Goal: Task Accomplishment & Management: Complete application form

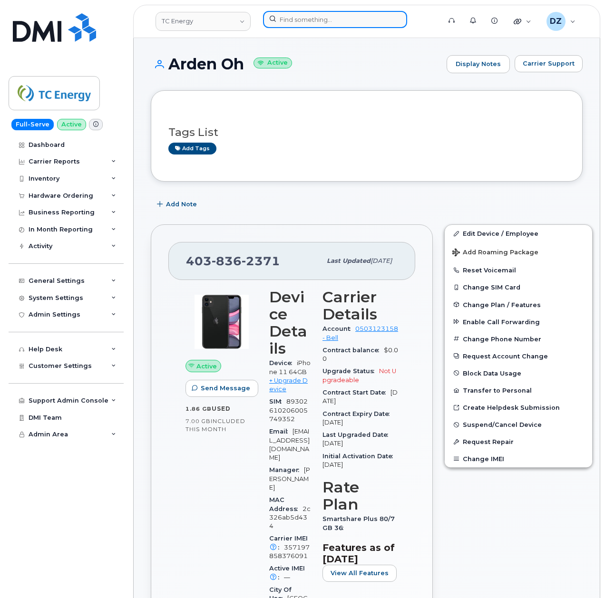
click at [315, 13] on input at bounding box center [335, 19] width 144 height 17
paste input "Ruairi O'Brien"
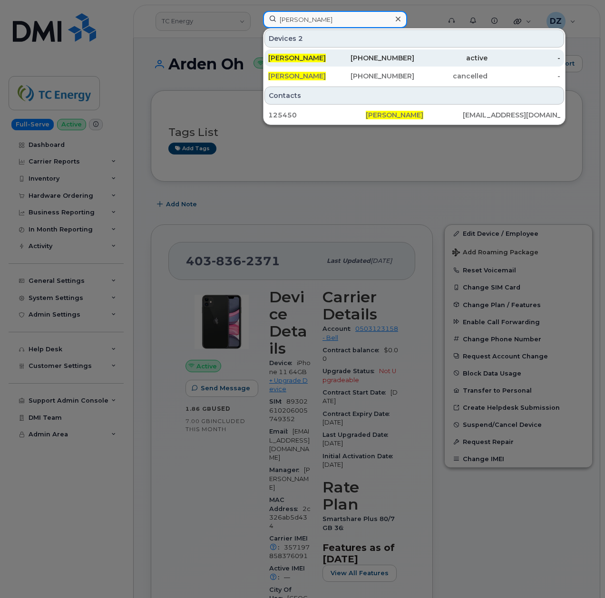
type input "Ruairi O'Brien"
click at [331, 54] on div "Ruairi O'brien" at bounding box center [304, 58] width 73 height 10
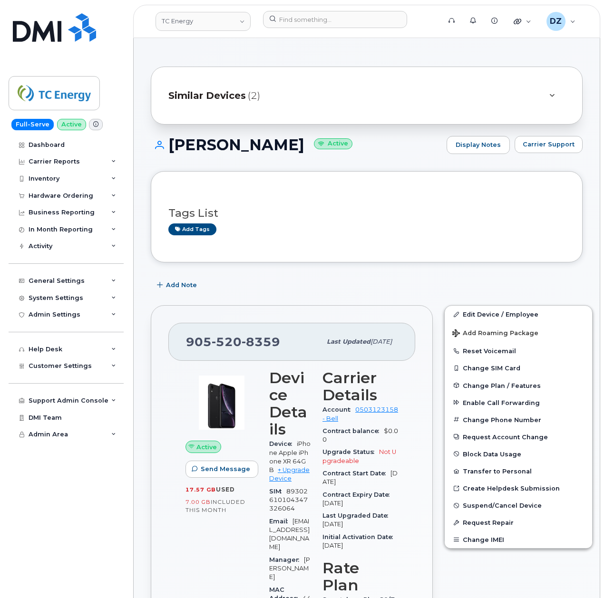
click at [190, 342] on span "905 520 8359" at bounding box center [233, 342] width 94 height 14
copy span "905 520 8359"
drag, startPoint x: 286, startPoint y: 16, endPoint x: 296, endPoint y: 23, distance: 12.2
click at [286, 16] on input at bounding box center [335, 19] width 144 height 17
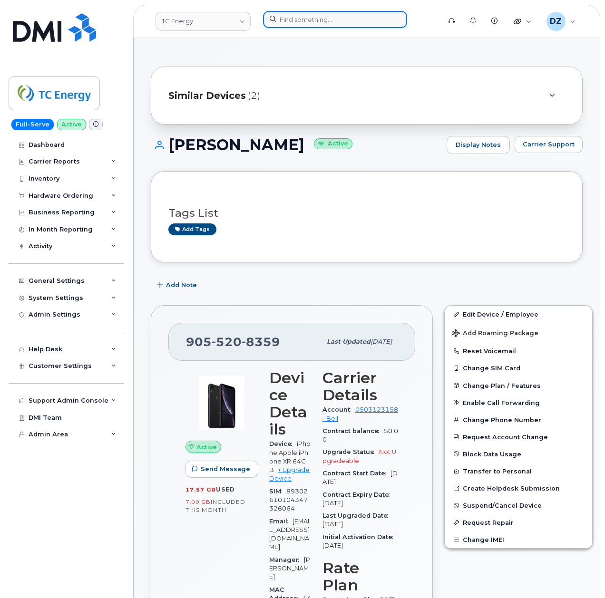
paste input "Richard Lotz"
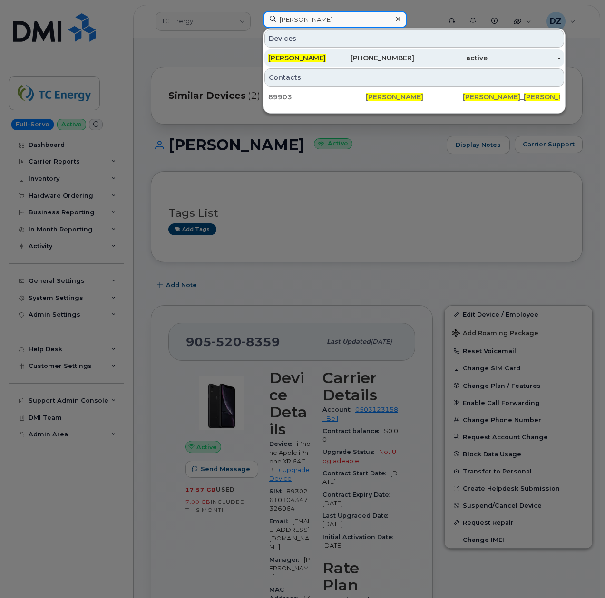
type input "Richard Lotz"
click at [326, 59] on div "Richard Lotz" at bounding box center [304, 58] width 73 height 10
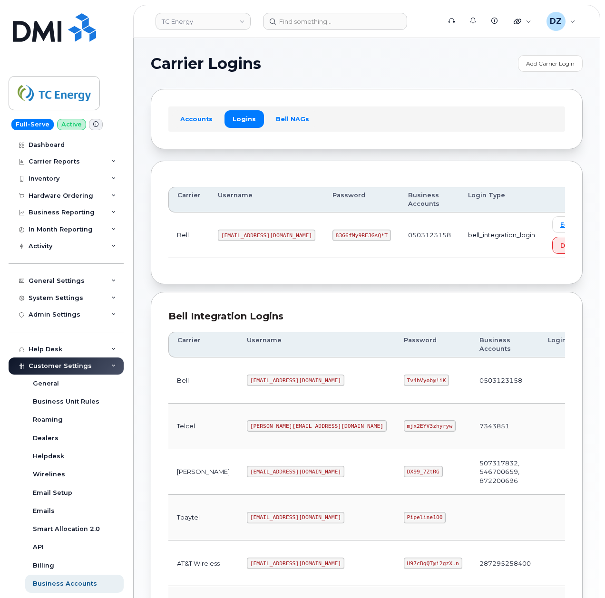
scroll to position [190, 0]
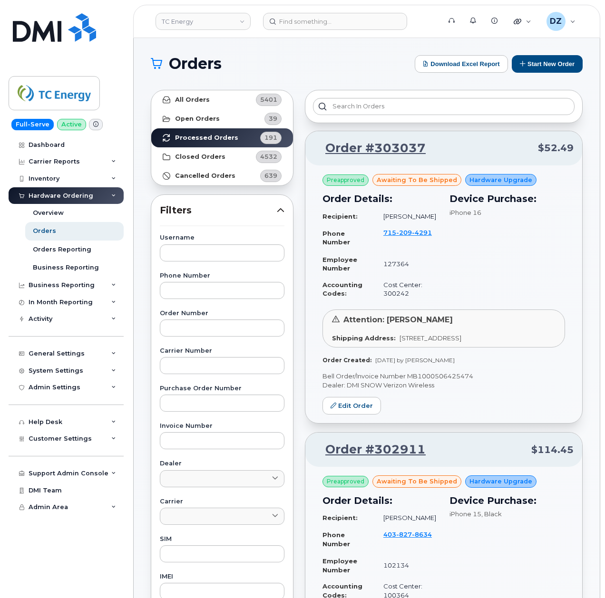
scroll to position [1343, 0]
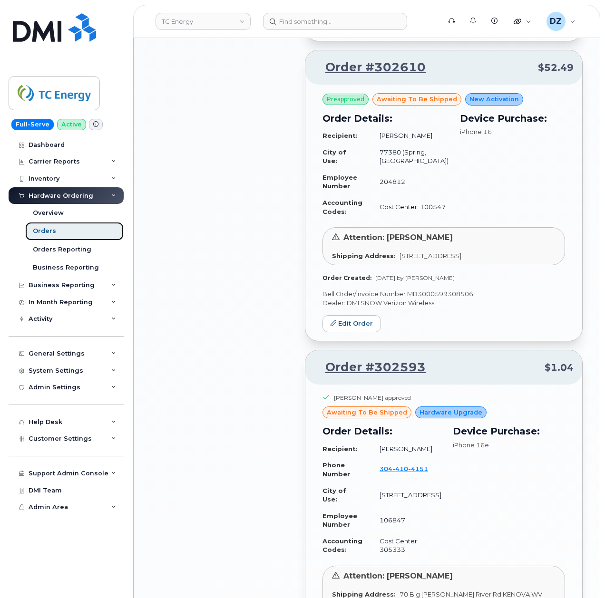
click at [56, 229] on link "Orders" at bounding box center [74, 231] width 98 height 18
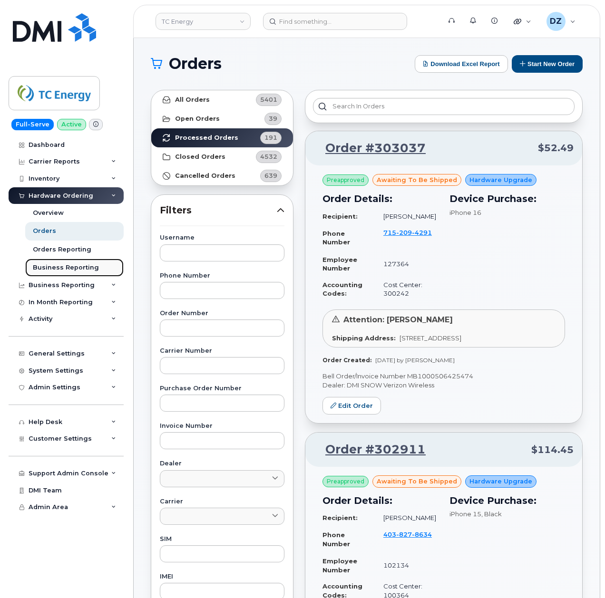
click at [62, 266] on div "Business Reporting" at bounding box center [66, 267] width 66 height 9
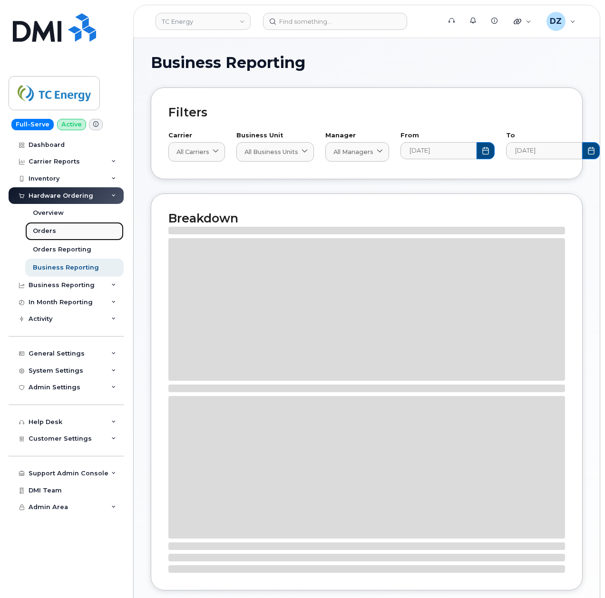
click at [44, 226] on link "Orders" at bounding box center [74, 231] width 98 height 18
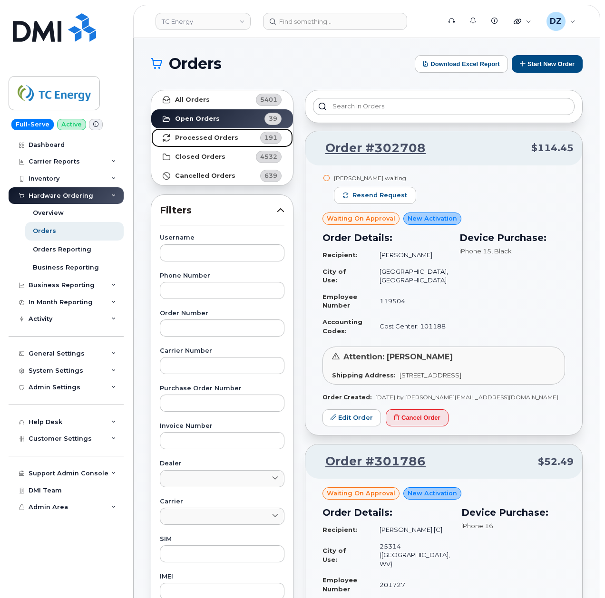
click at [208, 134] on link "Processed Orders 191" at bounding box center [222, 137] width 142 height 19
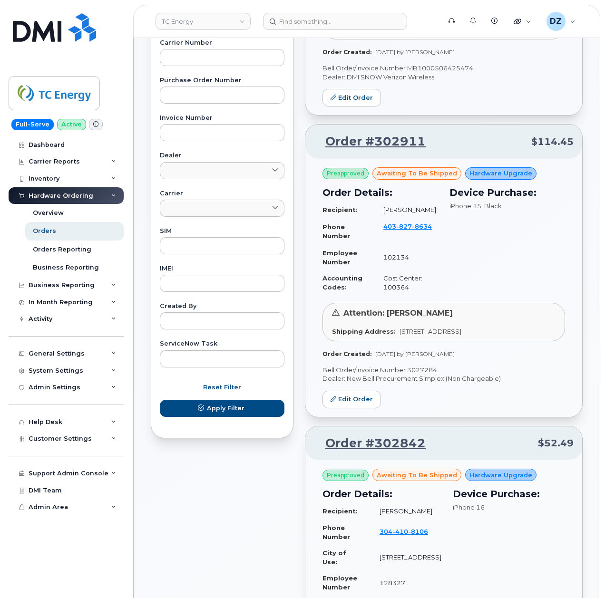
scroll to position [126, 0]
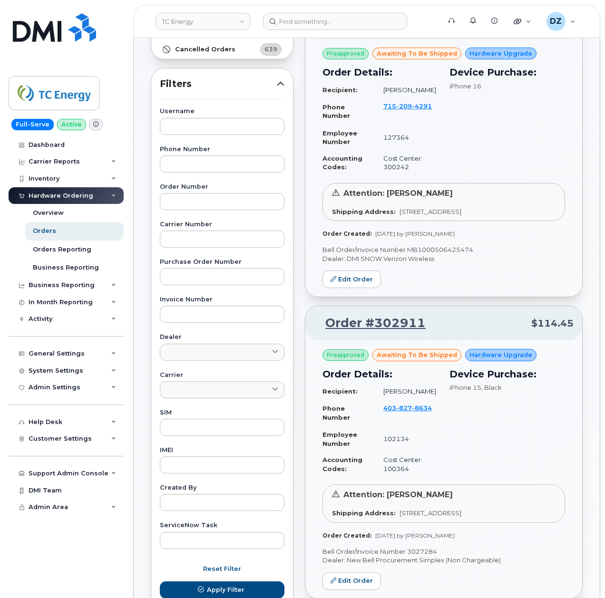
click at [447, 254] on p "Bell Order/Invoice Number MB1000506425474" at bounding box center [443, 249] width 243 height 9
copy p "MB1000506425474"
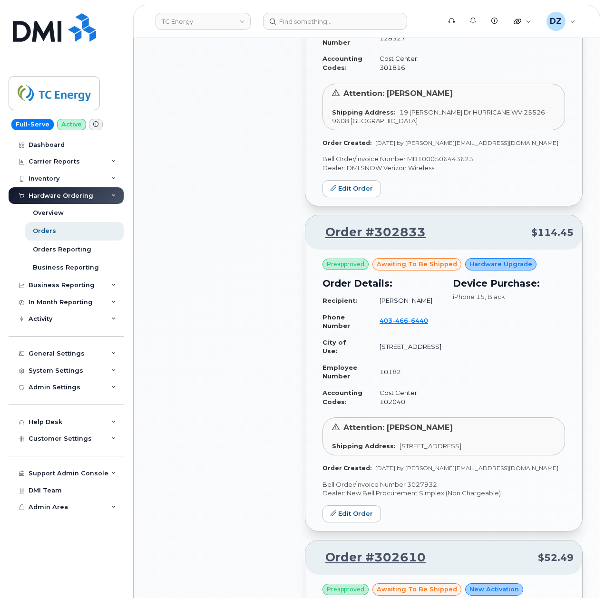
scroll to position [824, 0]
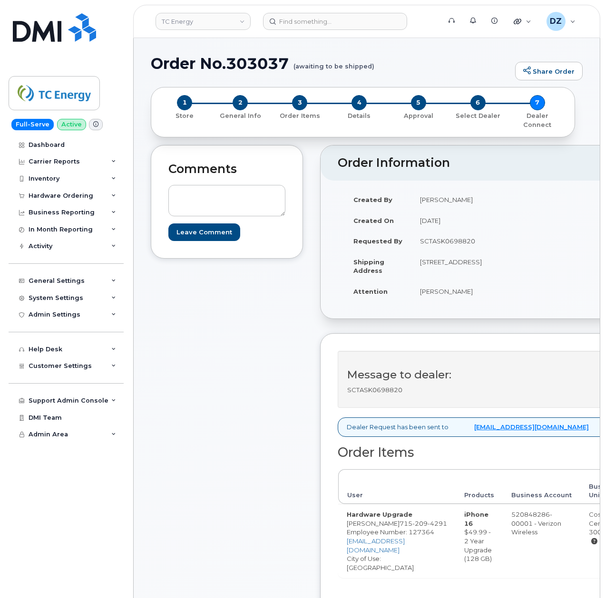
scroll to position [190, 0]
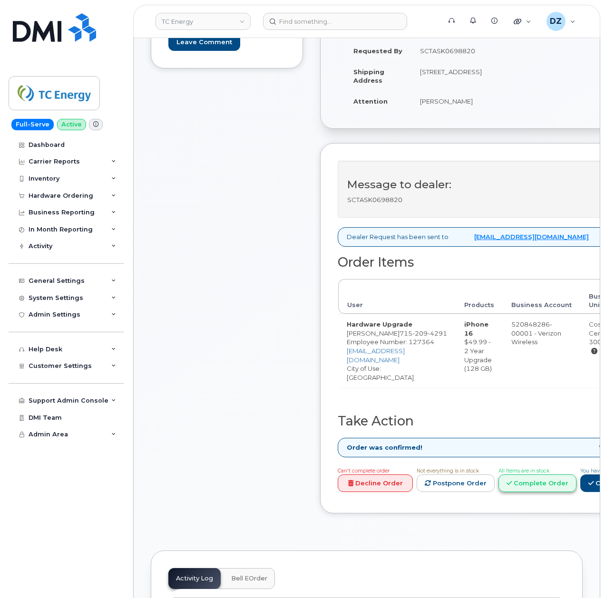
click at [576, 489] on link "Complete Order" at bounding box center [537, 484] width 78 height 18
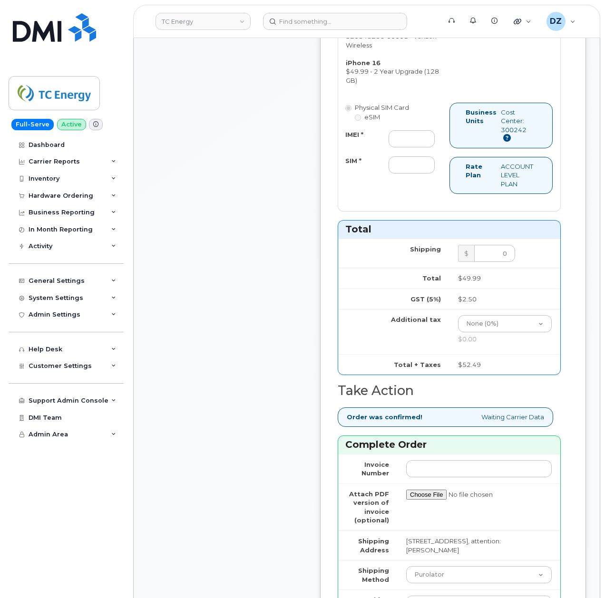
scroll to position [634, 0]
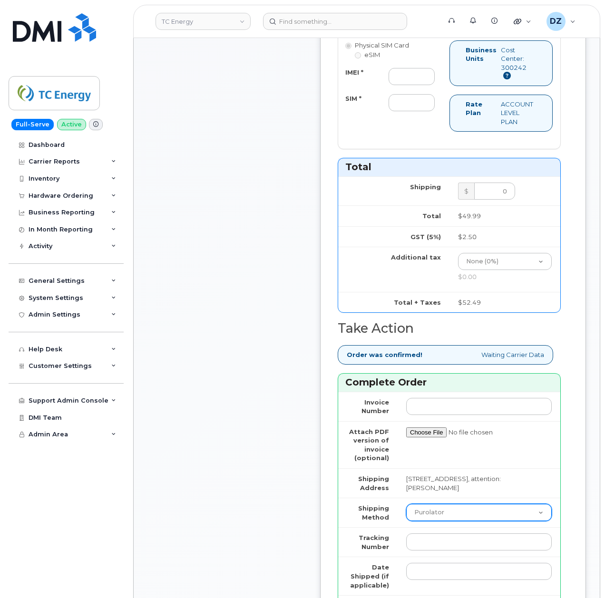
click at [446, 521] on select "Purolator UPS FedEx Canada Post Courier Other Drop Off Pick Up" at bounding box center [479, 512] width 146 height 17
select select "UPS"
click at [406, 519] on select "Purolator UPS FedEx Canada Post Courier Other Drop Off Pick Up" at bounding box center [479, 512] width 146 height 17
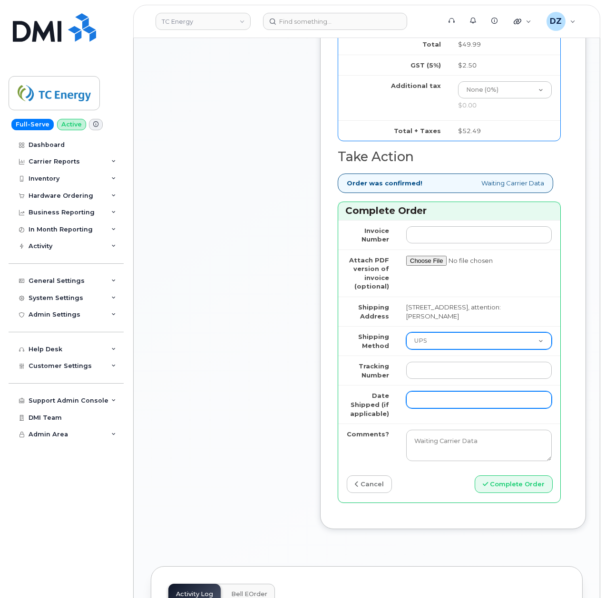
scroll to position [824, 0]
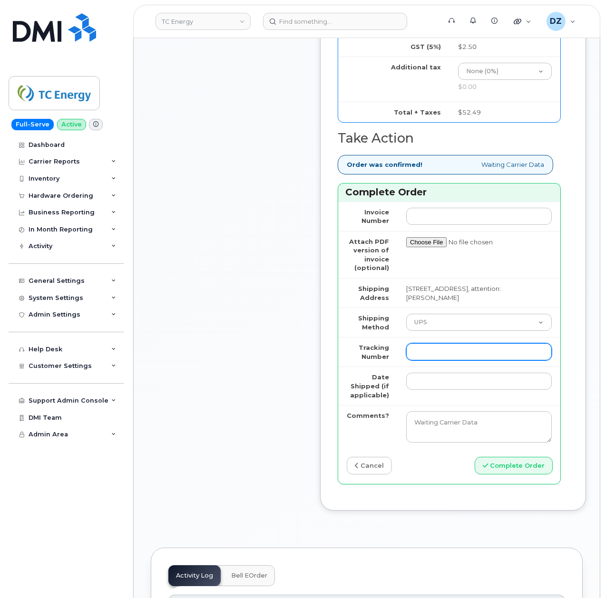
click at [441, 360] on input "Tracking Number" at bounding box center [479, 351] width 146 height 17
paste input "1ZHF12012417881386"
type input "1ZHF12012417881386"
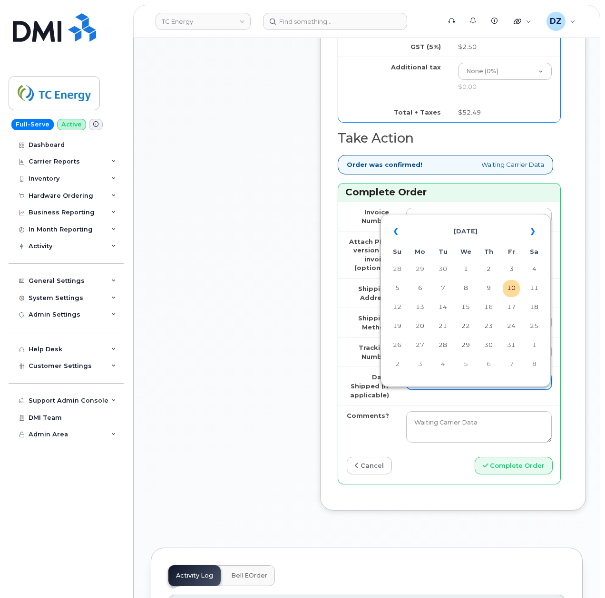
click at [419, 390] on input "Date Shipped (if applicable)" at bounding box center [479, 381] width 146 height 17
click at [484, 291] on td "9" at bounding box center [488, 288] width 17 height 17
type input "[DATE]"
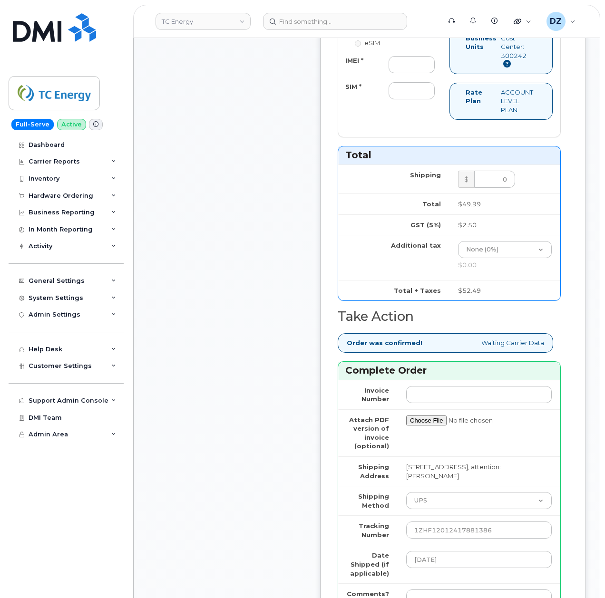
scroll to position [634, 0]
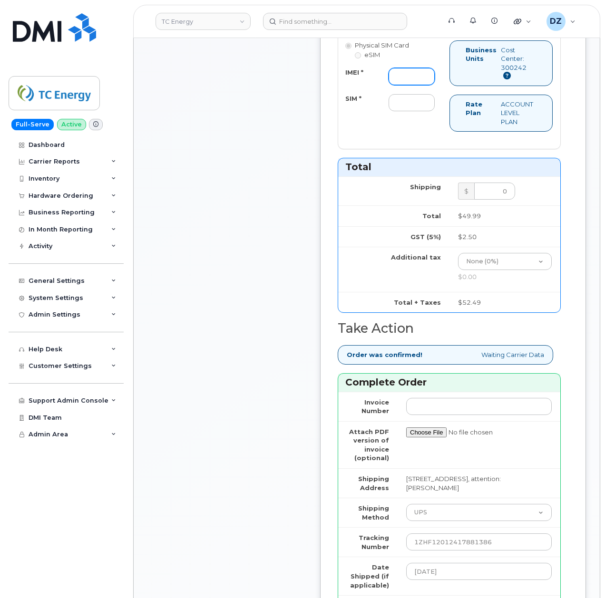
click at [411, 82] on input "IMEI *" at bounding box center [411, 76] width 46 height 17
paste input "356422169350937"
type input "356422169350937"
click at [401, 105] on input "SIM *" at bounding box center [411, 102] width 46 height 17
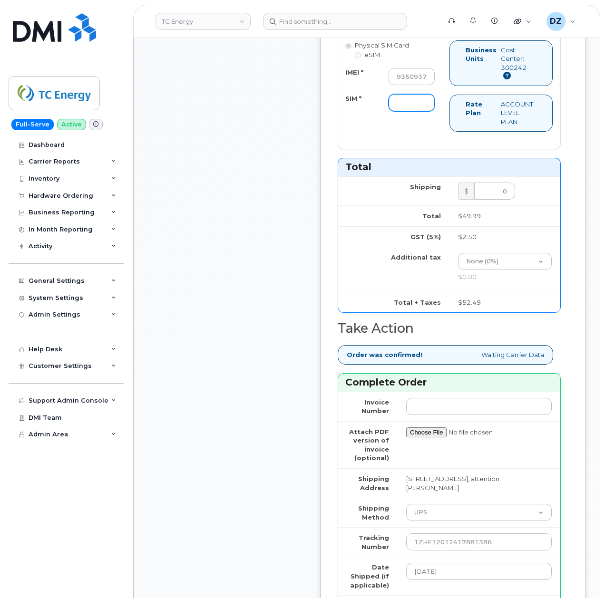
scroll to position [0, 0]
type input "-"
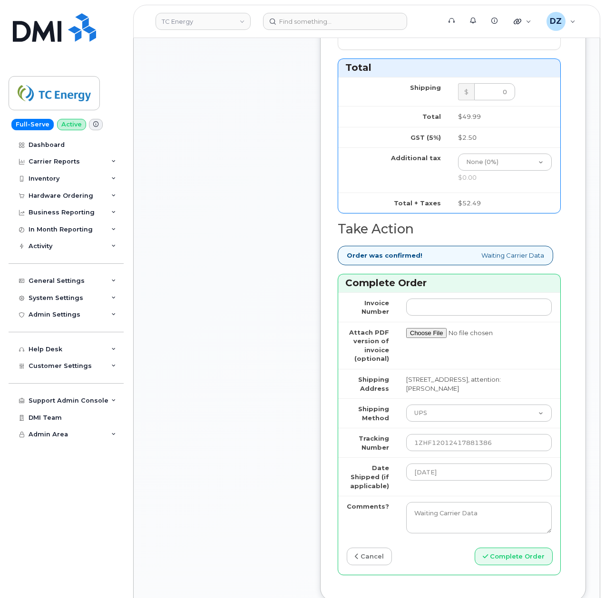
scroll to position [824, 0]
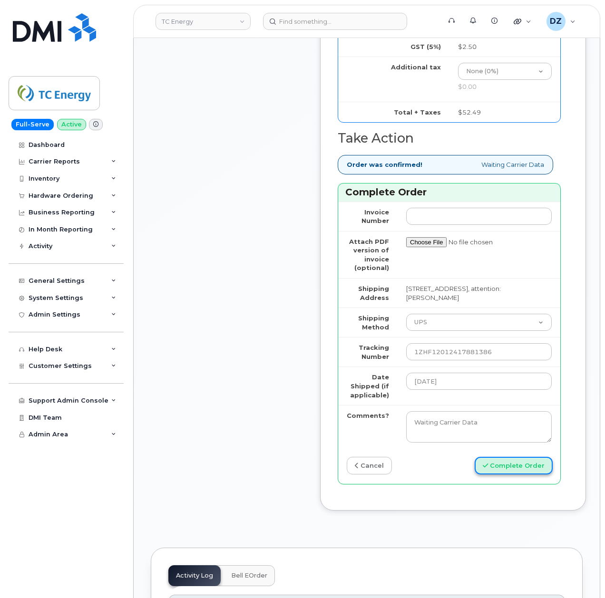
click at [524, 475] on button "Complete Order" at bounding box center [514, 466] width 78 height 18
